Goal: Task Accomplishment & Management: Use online tool/utility

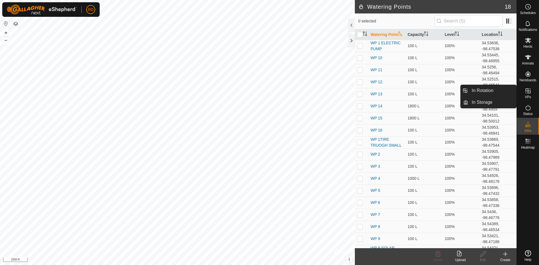
drag, startPoint x: 0, startPoint y: 0, endPoint x: 528, endPoint y: 92, distance: 535.7
click at [528, 92] on icon at bounding box center [527, 90] width 5 height 5
click at [483, 88] on link "In Rotation" at bounding box center [492, 90] width 48 height 11
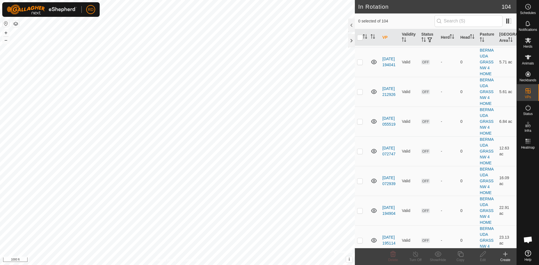
scroll to position [1564, 0]
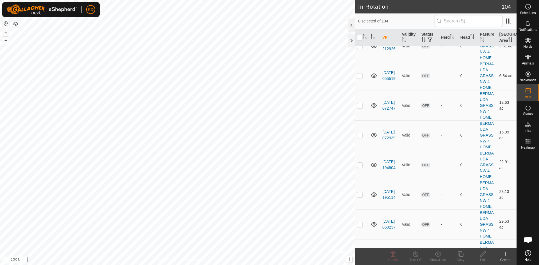
checkbox input "true"
click at [4, 32] on button "+" at bounding box center [6, 32] width 7 height 7
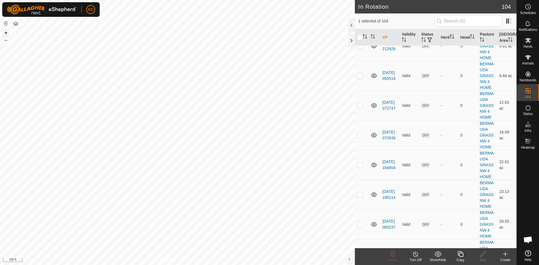
click at [4, 32] on button "+" at bounding box center [6, 32] width 7 height 7
click at [460, 256] on icon at bounding box center [460, 254] width 7 height 7
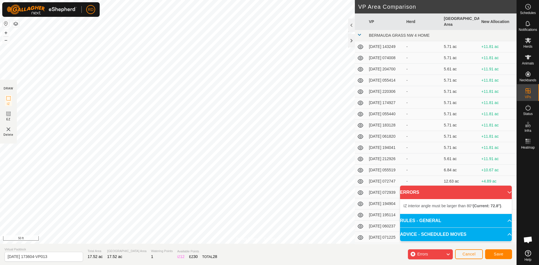
click at [149, 265] on html "RD Schedules Notifications Herds Animals Neckbands VPs Status Infra Heatmap Hel…" at bounding box center [269, 132] width 539 height 265
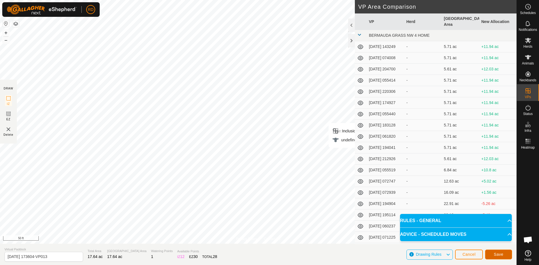
click at [500, 256] on span "Save" at bounding box center [499, 254] width 10 height 4
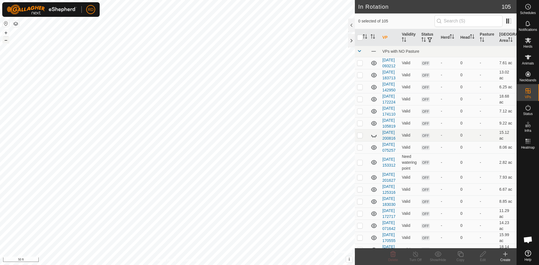
click at [4, 39] on button "–" at bounding box center [6, 40] width 7 height 7
click at [388, 82] on div "In Rotation 105 0 selected of 105 VP Validity Status Herd Head Pasture Grazing …" at bounding box center [258, 132] width 516 height 265
click at [403, 102] on div "In Rotation 105 0 selected of 105 VP Validity Status Herd Head Pasture Grazing …" at bounding box center [258, 132] width 516 height 265
click at [371, 44] on div "In Rotation 105 0 selected of 105 VP Validity Status Herd Head Pasture Grazing …" at bounding box center [258, 132] width 516 height 265
click at [436, 70] on div "In Rotation 105 0 selected of 105 VP Validity Status Herd Head Pasture Grazing …" at bounding box center [258, 132] width 516 height 265
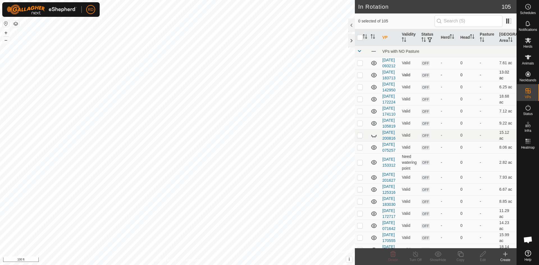
click at [379, 93] on div "In Rotation 105 0 selected of 105 VP Validity Status Herd Head Pasture Grazing …" at bounding box center [258, 132] width 516 height 265
click at [530, 45] on span "Herds" at bounding box center [527, 46] width 9 height 3
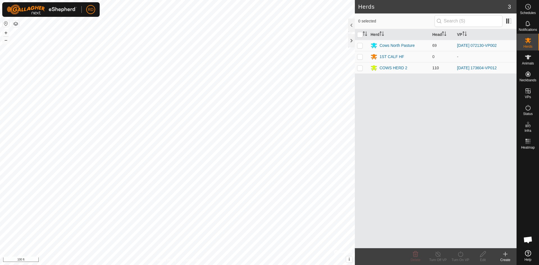
click at [359, 68] on p-checkbox at bounding box center [360, 68] width 6 height 4
checkbox input "true"
click at [460, 257] on icon at bounding box center [460, 254] width 5 height 6
click at [457, 244] on link "Now" at bounding box center [477, 241] width 56 height 11
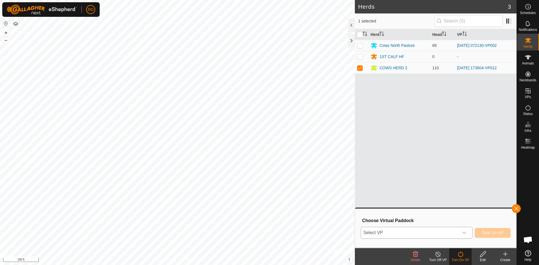
click at [463, 233] on icon "dropdown trigger" at bounding box center [464, 233] width 4 height 2
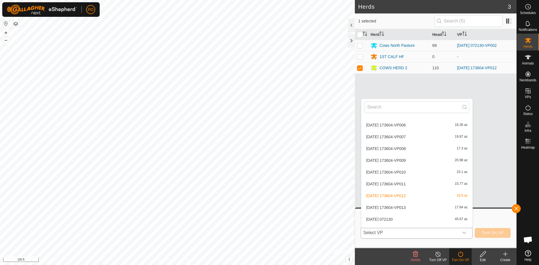
scroll to position [790, 0]
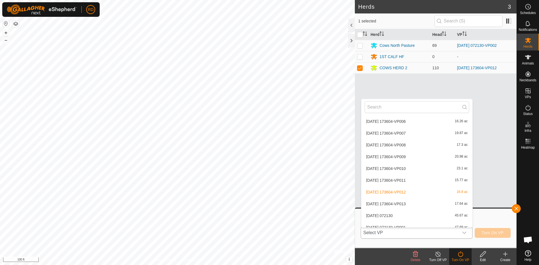
click at [409, 206] on li "[DATE] 173604-VP013 17.64 ac" at bounding box center [416, 203] width 111 height 11
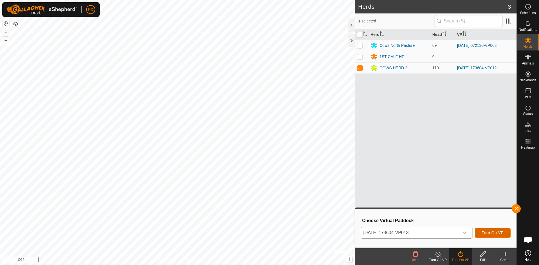
click at [493, 234] on span "Turn On VP" at bounding box center [492, 233] width 22 height 4
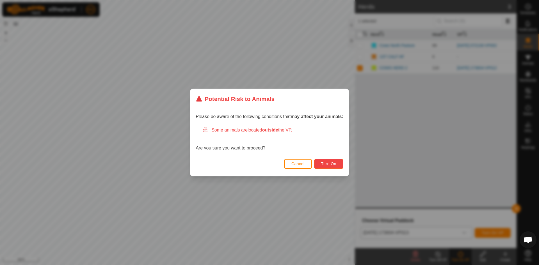
click at [332, 163] on span "Turn On" at bounding box center [328, 164] width 15 height 4
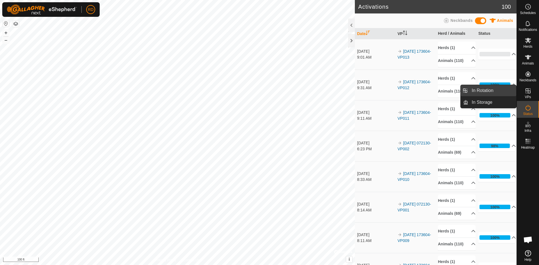
click at [486, 89] on link "In Rotation" at bounding box center [492, 90] width 48 height 11
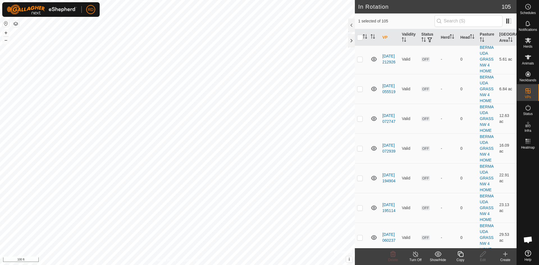
scroll to position [1572, 0]
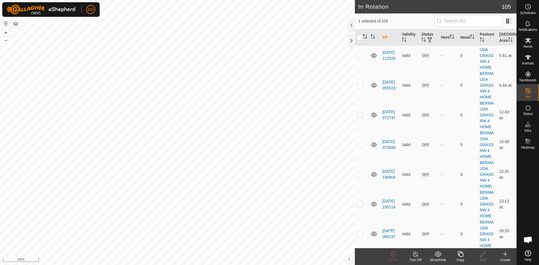
checkbox input "false"
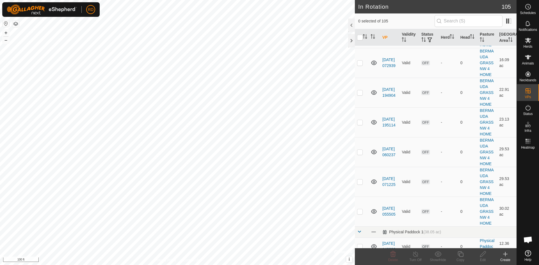
scroll to position [1700, 0]
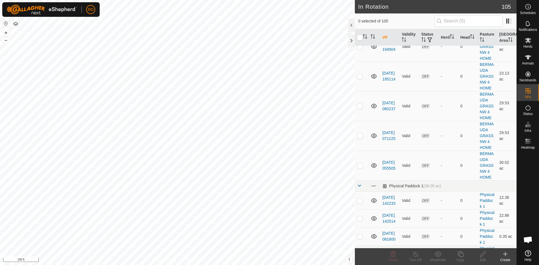
checkbox input "true"
click at [460, 256] on icon at bounding box center [460, 254] width 6 height 6
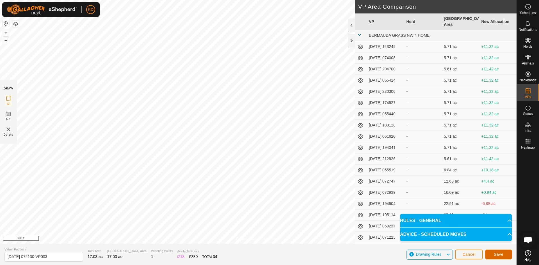
click at [496, 254] on span "Save" at bounding box center [499, 254] width 10 height 4
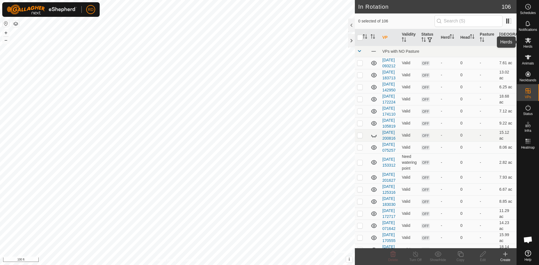
click at [529, 44] on es-mob-svg-icon at bounding box center [528, 40] width 10 height 9
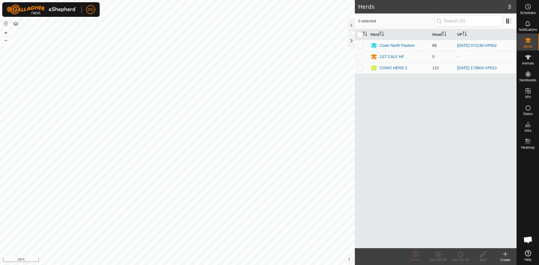
click at [359, 45] on p-checkbox at bounding box center [360, 45] width 6 height 4
checkbox input "true"
click at [458, 256] on icon at bounding box center [460, 254] width 7 height 7
click at [455, 242] on link "Now" at bounding box center [477, 241] width 56 height 11
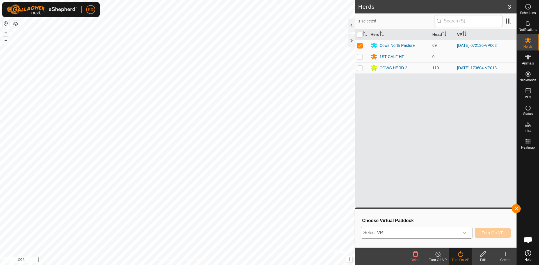
drag, startPoint x: 463, startPoint y: 234, endPoint x: 459, endPoint y: 236, distance: 5.2
click at [463, 234] on icon "dropdown trigger" at bounding box center [464, 233] width 4 height 4
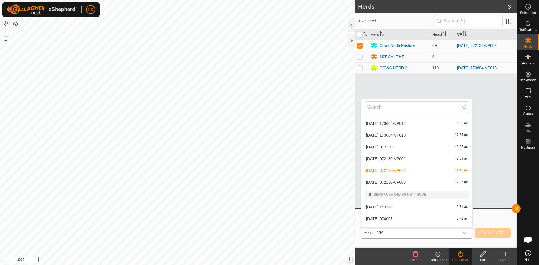
scroll to position [869, 0]
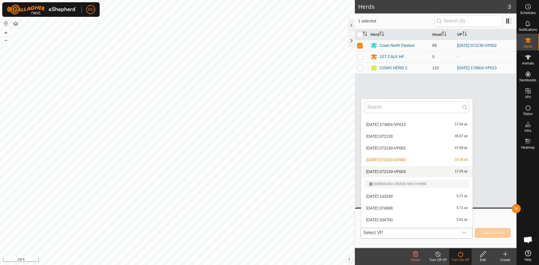
click at [392, 171] on li "[DATE] 072130-VP003 17.03 ac" at bounding box center [416, 171] width 111 height 11
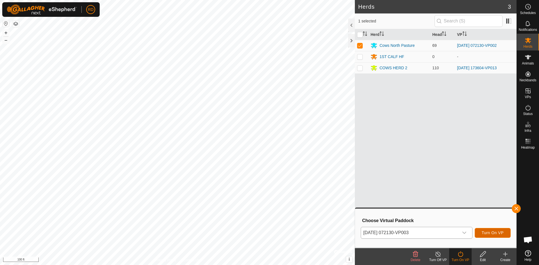
click at [495, 235] on span "Turn On VP" at bounding box center [492, 233] width 22 height 4
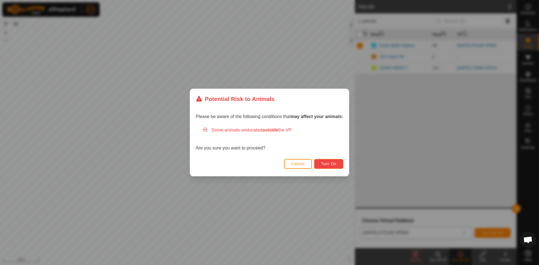
click at [334, 165] on span "Turn On" at bounding box center [328, 164] width 15 height 4
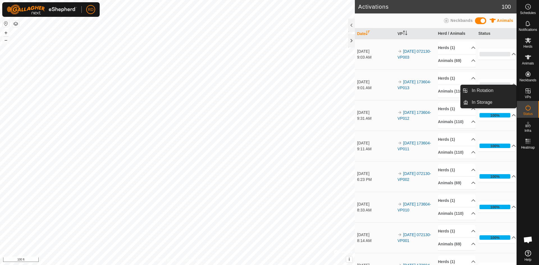
click at [533, 92] on es-virtualpaddocks-svg-icon at bounding box center [528, 90] width 10 height 9
click at [492, 88] on link "In Rotation" at bounding box center [492, 90] width 48 height 11
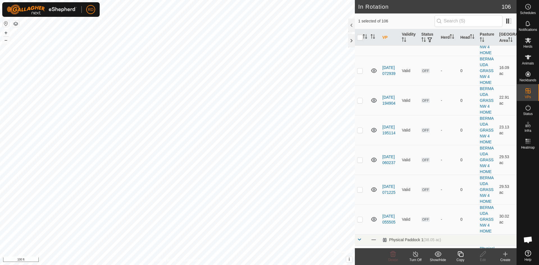
scroll to position [1660, 0]
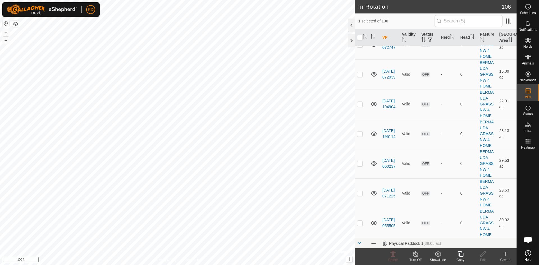
checkbox input "false"
